Goal: Task Accomplishment & Management: Manage account settings

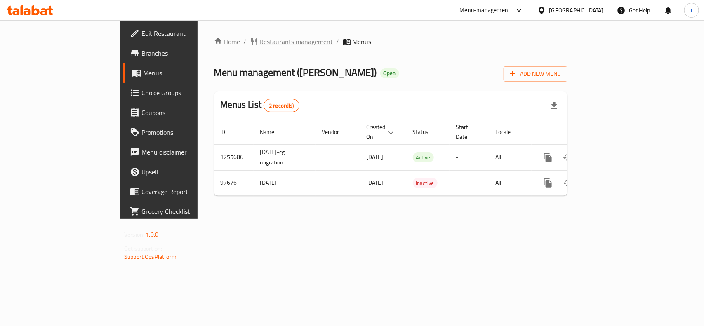
click at [260, 40] on span "Restaurants management" at bounding box center [296, 42] width 73 height 10
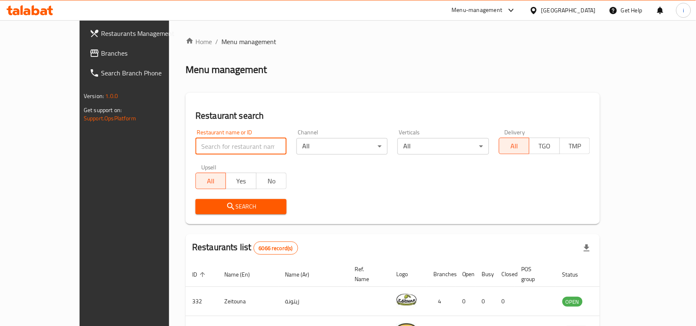
click at [195, 146] on input "search" at bounding box center [240, 146] width 91 height 16
paste input "602040"
type input "602040"
click at [226, 202] on icon "submit" at bounding box center [231, 207] width 10 height 10
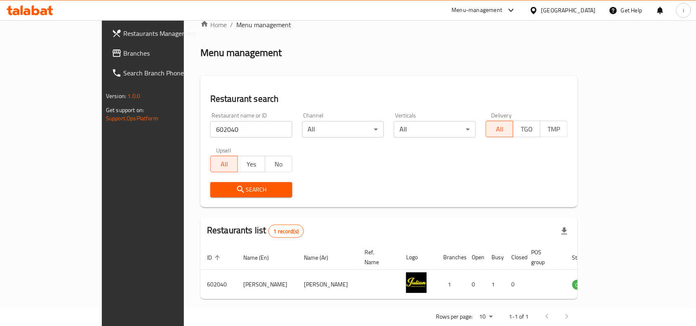
scroll to position [26, 0]
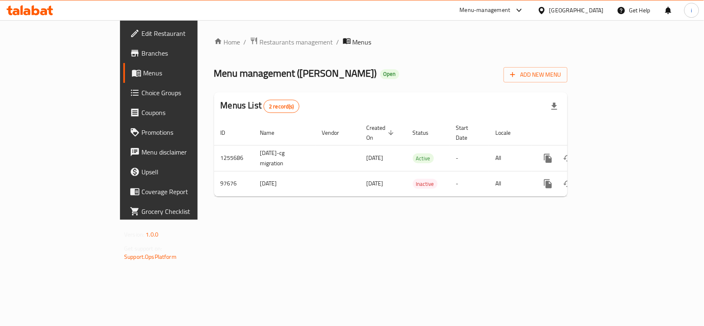
click at [141, 34] on span "Edit Restaurant" at bounding box center [185, 33] width 89 height 10
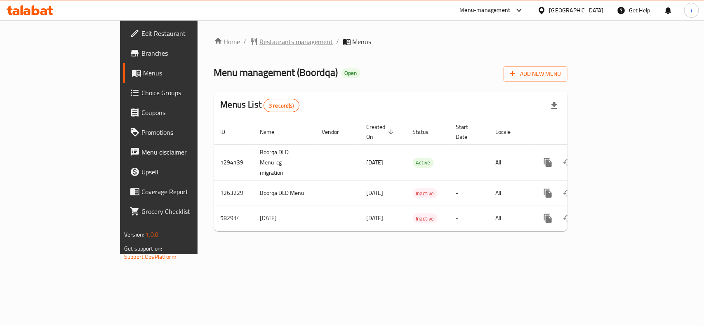
click at [260, 40] on span "Restaurants management" at bounding box center [296, 42] width 73 height 10
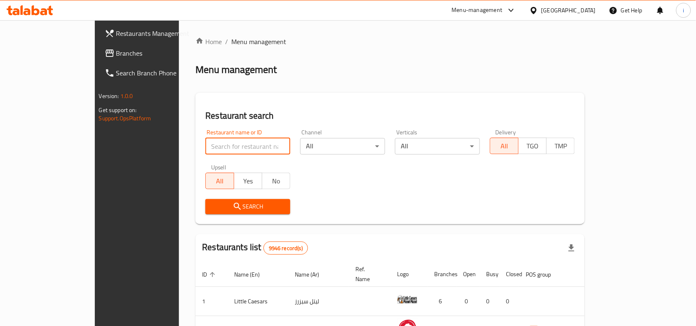
click at [205, 147] on input "search" at bounding box center [247, 146] width 85 height 16
paste input "627623"
type input "627623"
click at [212, 207] on span "Search" at bounding box center [248, 207] width 72 height 10
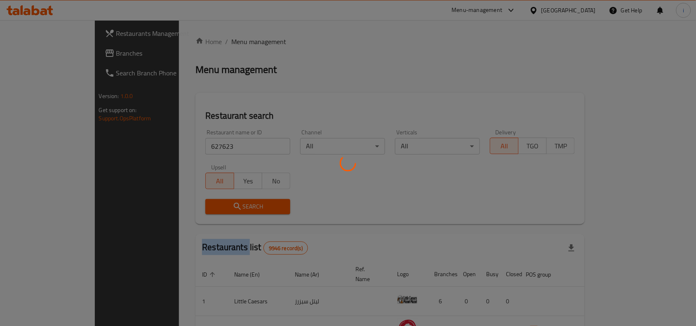
click at [202, 207] on div at bounding box center [348, 163] width 696 height 326
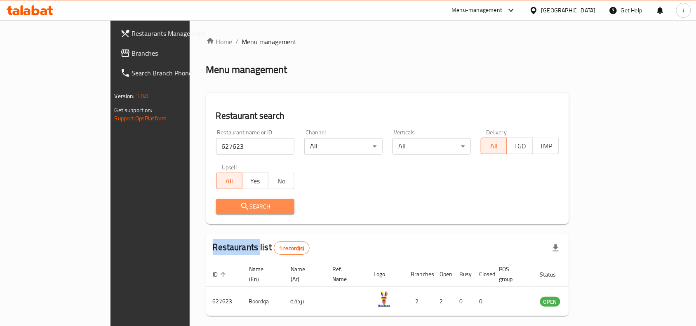
click at [223, 207] on span "Search" at bounding box center [255, 207] width 65 height 10
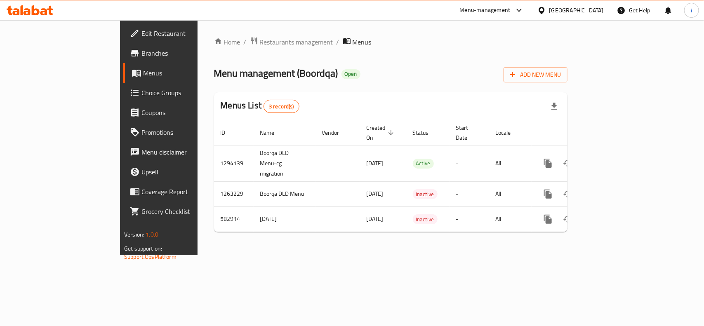
click at [141, 34] on span "Edit Restaurant" at bounding box center [185, 33] width 89 height 10
